Goal: Transaction & Acquisition: Purchase product/service

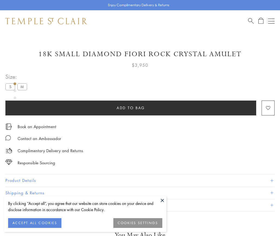
click at [131, 108] on span "Add to bag" at bounding box center [131, 108] width 28 height 6
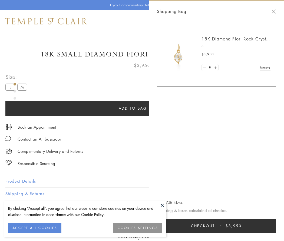
click at [215, 225] on span "Checkout" at bounding box center [203, 225] width 24 height 6
